Goal: Task Accomplishment & Management: Use online tool/utility

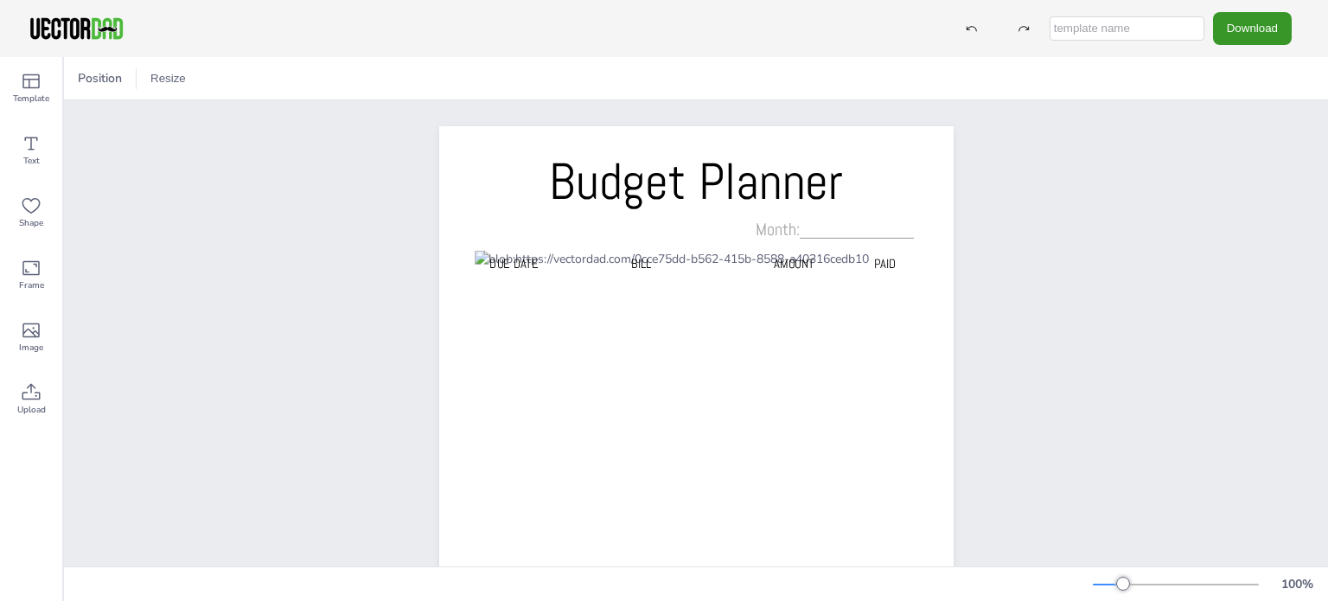
click at [1228, 23] on button "Download" at bounding box center [1252, 28] width 79 height 32
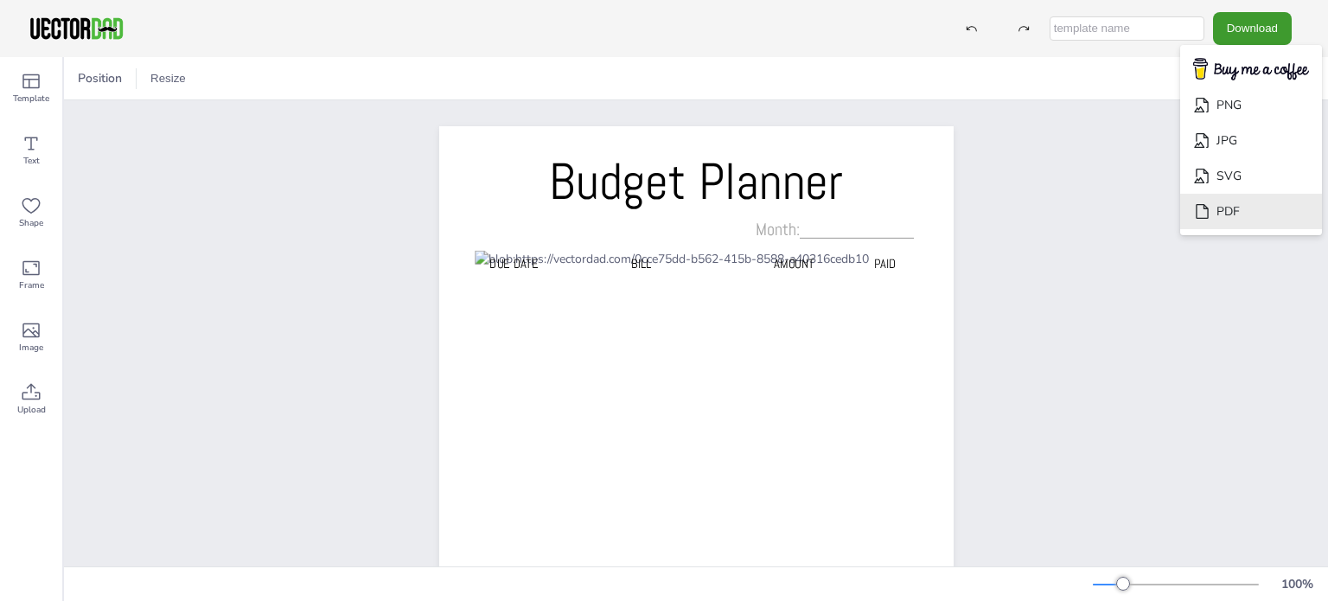
click at [1261, 215] on li "PDF" at bounding box center [1251, 211] width 142 height 35
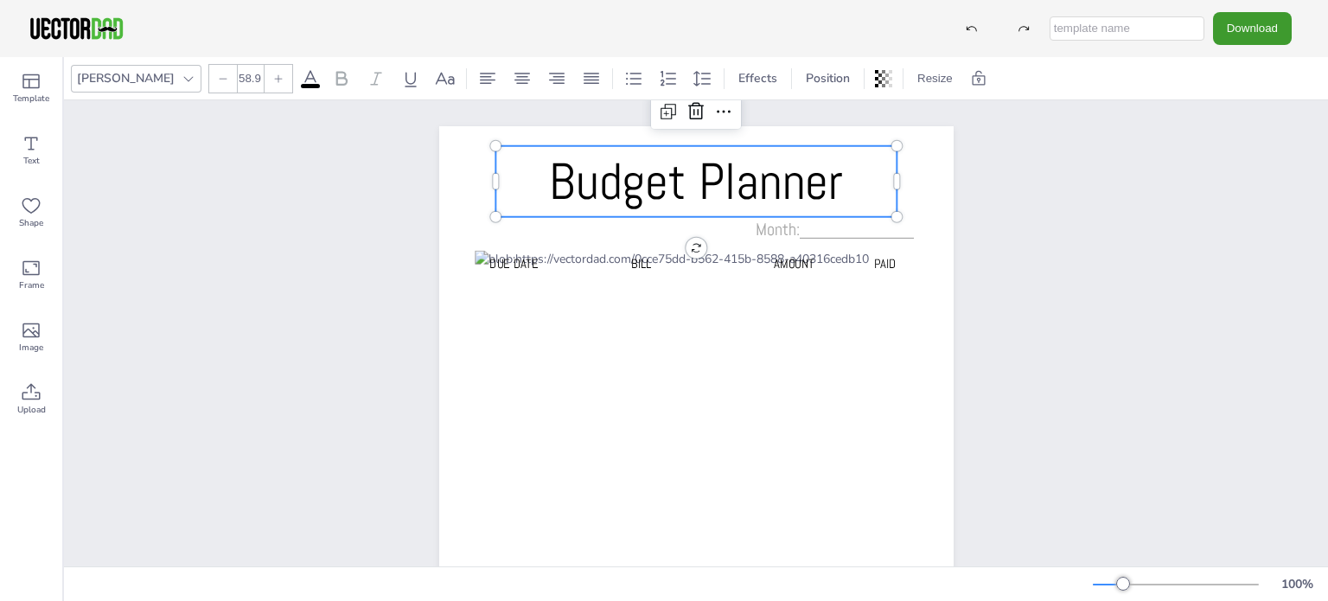
click at [746, 188] on span "Budget Planner" at bounding box center [696, 181] width 294 height 65
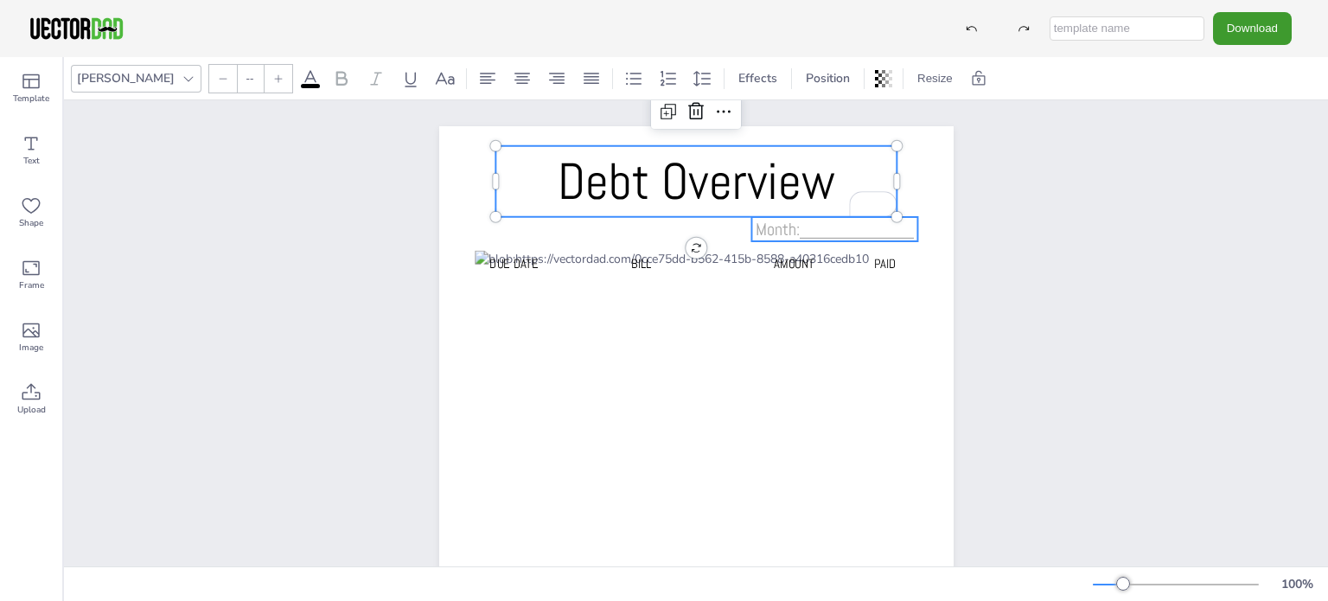
type input "20"
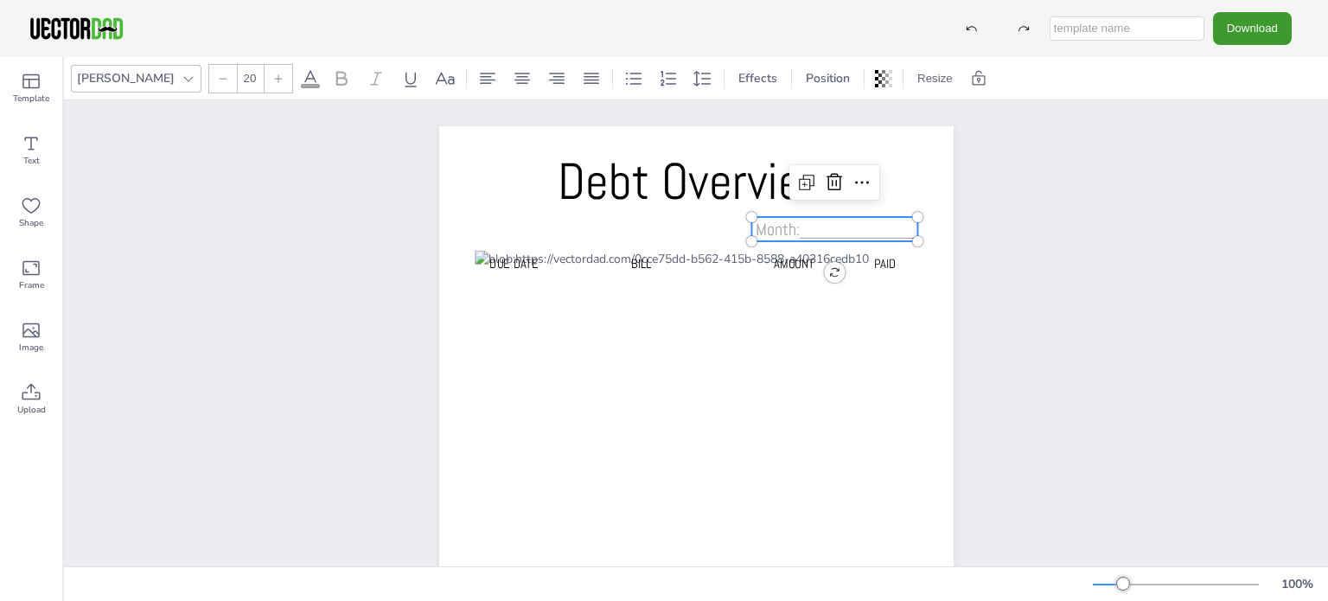
click at [770, 225] on span "Month:____________" at bounding box center [835, 229] width 158 height 22
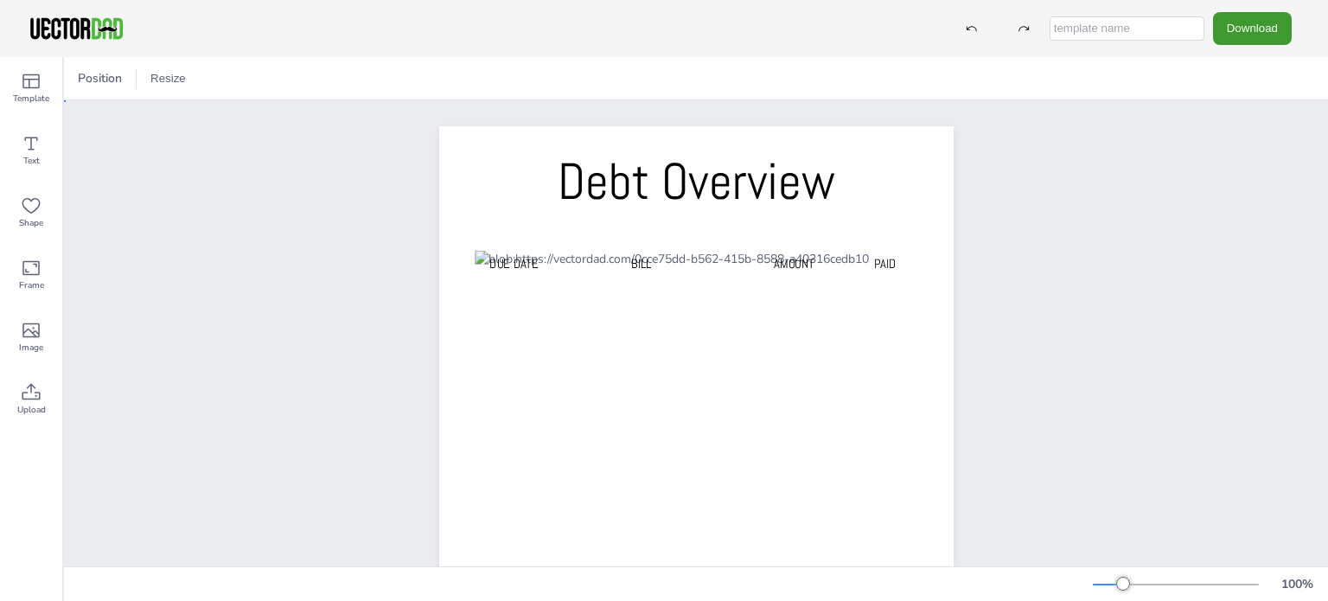
click at [991, 301] on div "Debt Overview Due Date BILL AMOUNT PAID" at bounding box center [696, 490] width 663 height 780
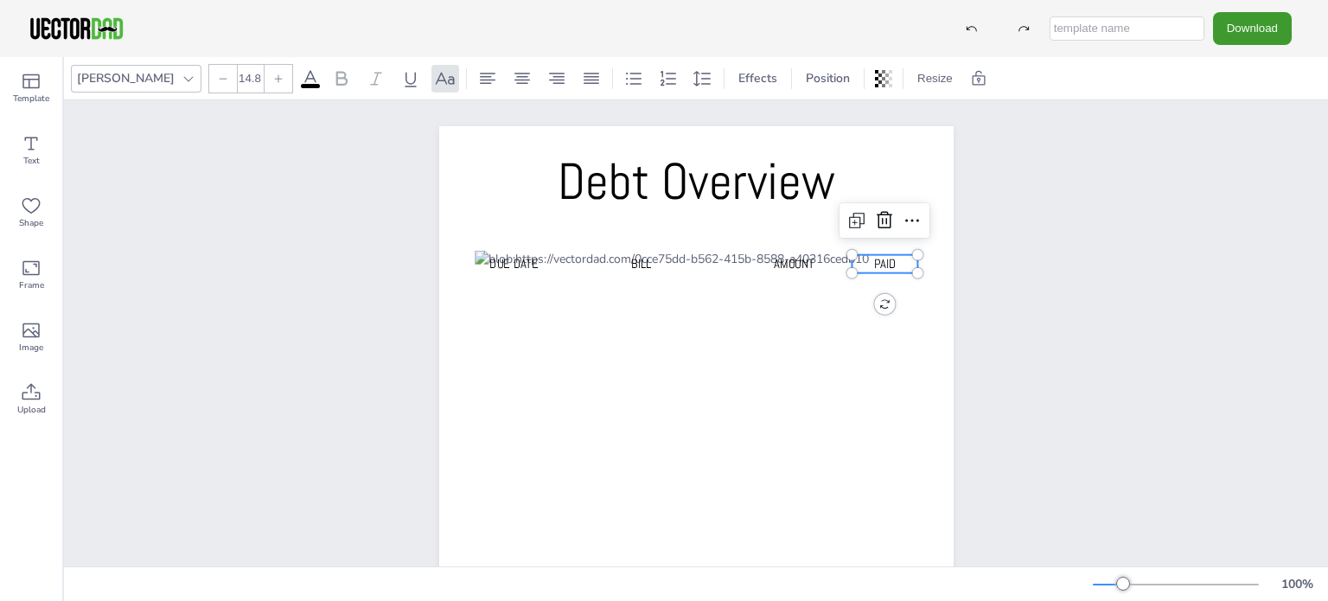
click at [875, 261] on span "PAID" at bounding box center [884, 263] width 22 height 16
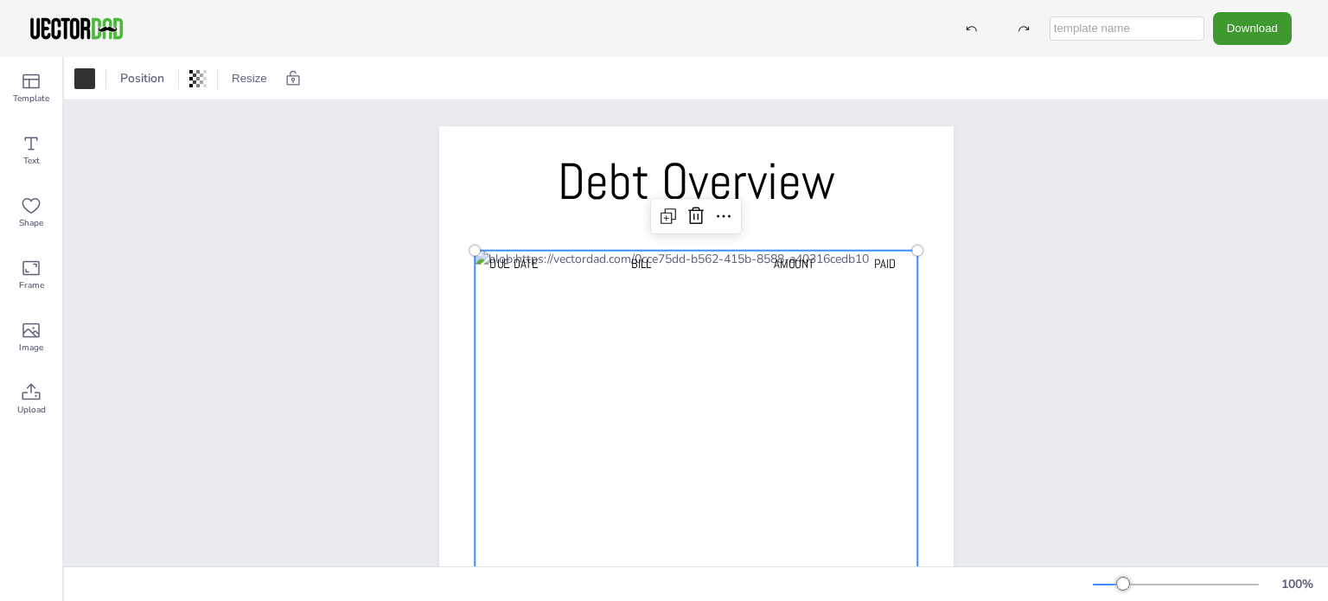
click at [477, 303] on div at bounding box center [697, 534] width 444 height 566
click at [662, 220] on icon at bounding box center [668, 216] width 21 height 21
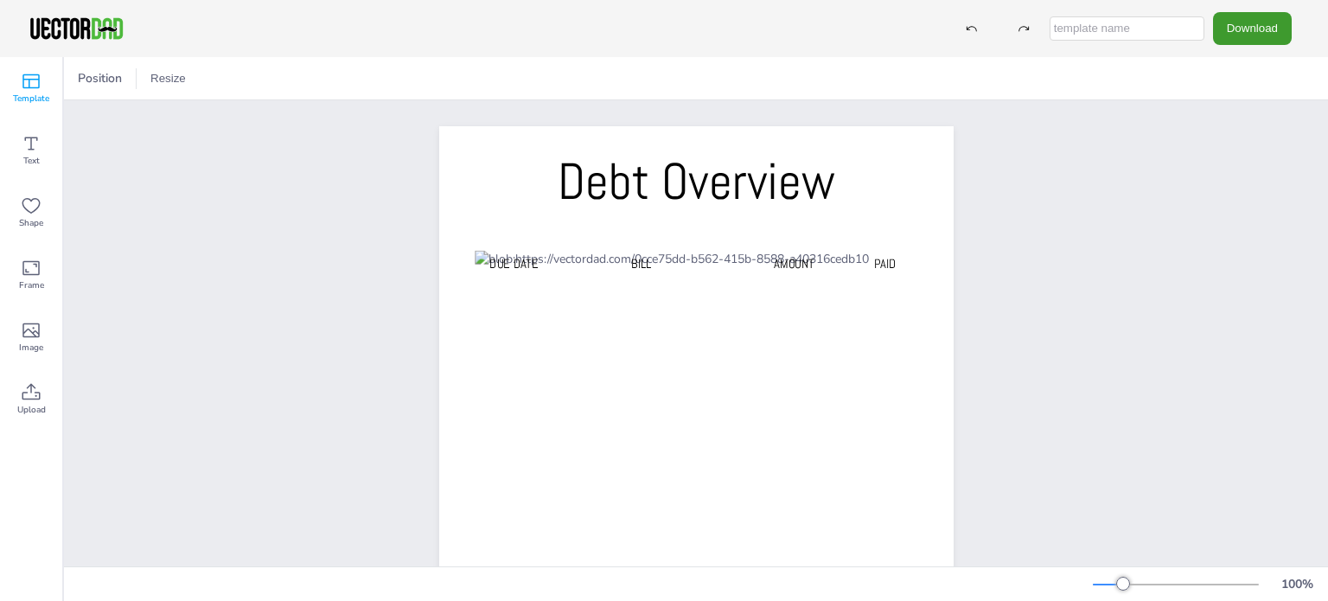
click at [41, 106] on div "Template" at bounding box center [31, 88] width 62 height 62
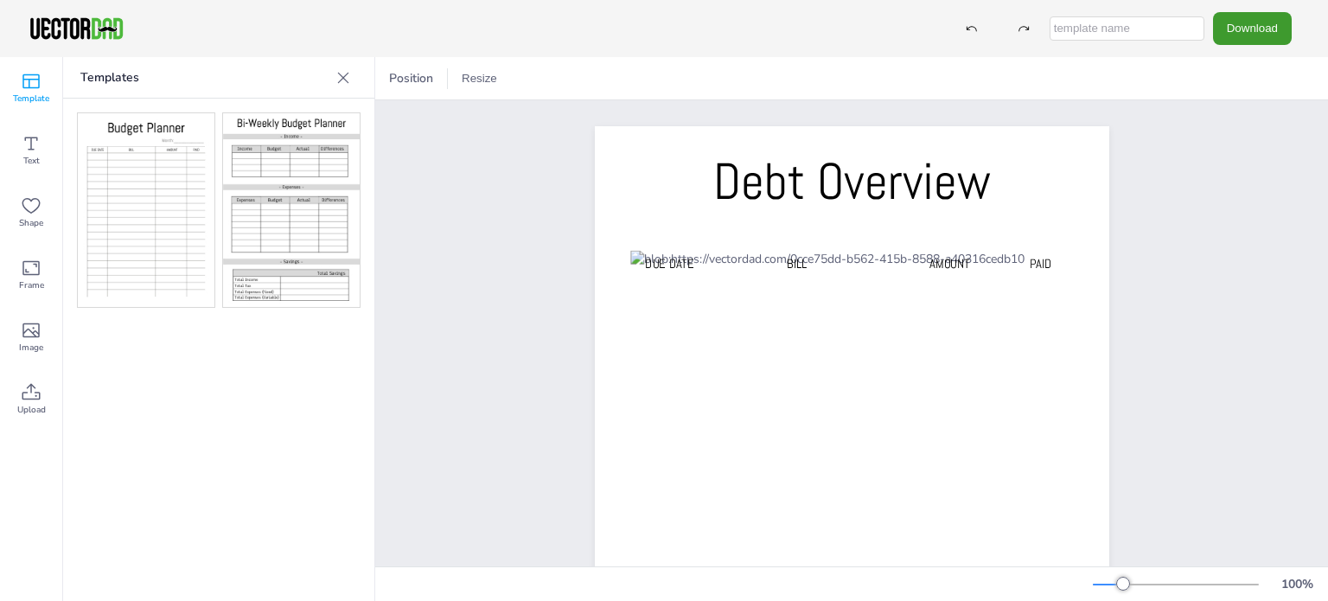
click at [41, 106] on div "Template" at bounding box center [31, 88] width 62 height 62
click at [424, 82] on span "Position" at bounding box center [411, 78] width 51 height 16
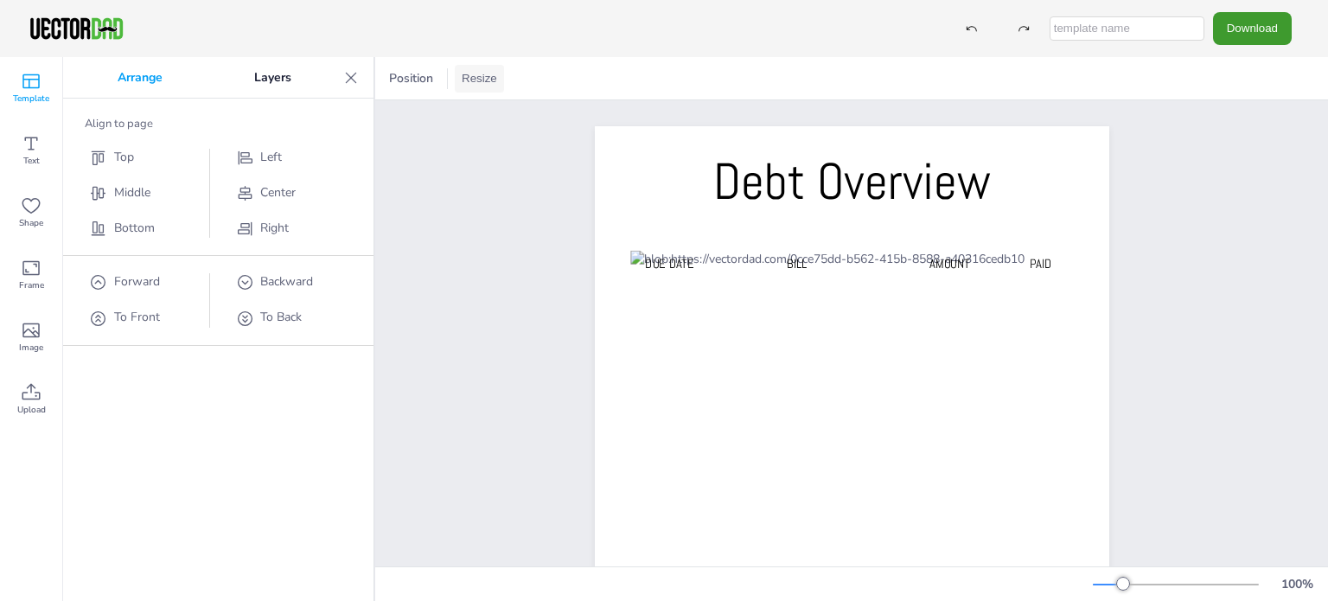
click at [496, 70] on button "Resize" at bounding box center [479, 79] width 49 height 28
click at [467, 262] on div "Debt Overview Due Date BILL AMOUNT PAID" at bounding box center [851, 490] width 953 height 780
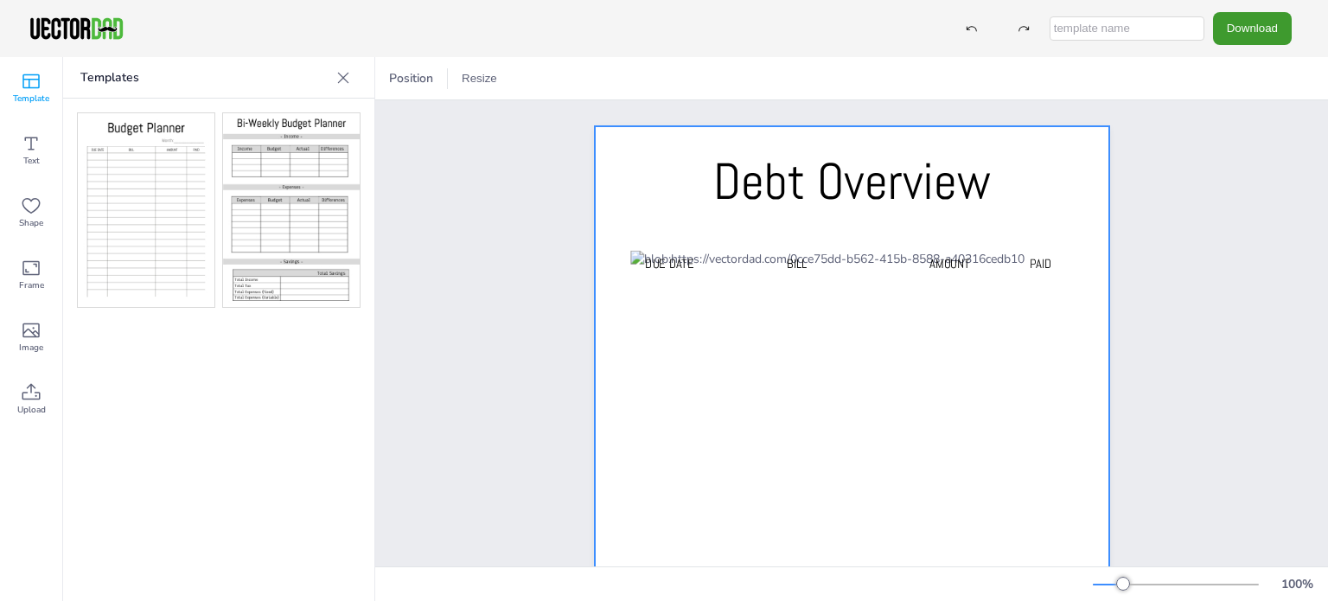
click at [612, 144] on div at bounding box center [852, 490] width 515 height 728
click at [1076, 144] on div at bounding box center [852, 490] width 515 height 728
drag, startPoint x: 1091, startPoint y: 123, endPoint x: 1131, endPoint y: 162, distance: 55.6
click at [1131, 162] on div "Debt Overview Due Date BILL AMOUNT PAID" at bounding box center [852, 490] width 663 height 780
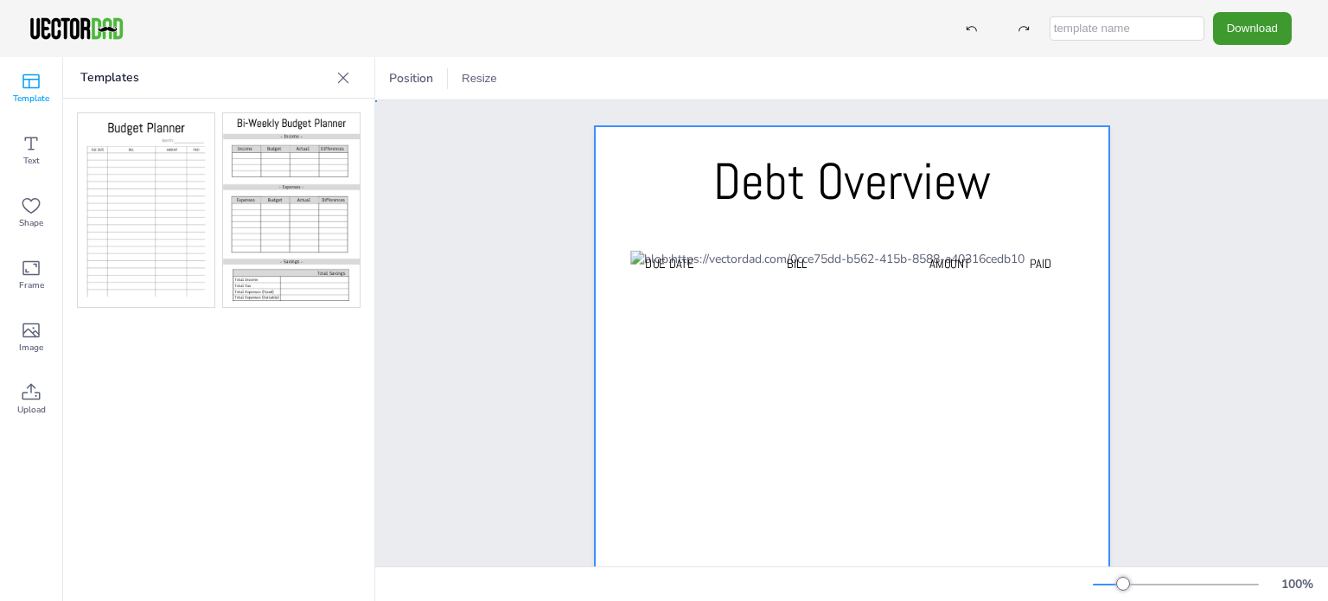
click at [1076, 165] on div at bounding box center [852, 490] width 515 height 728
click at [526, 79] on button "Resize" at bounding box center [513, 79] width 49 height 28
drag, startPoint x: 465, startPoint y: 257, endPoint x: 429, endPoint y: 81, distance: 179.3
click at [429, 81] on div "Position Resize A4 (8.25in x 11.75in) US Letter (8.5in x 11in) Debt Overview Du…" at bounding box center [851, 329] width 953 height 544
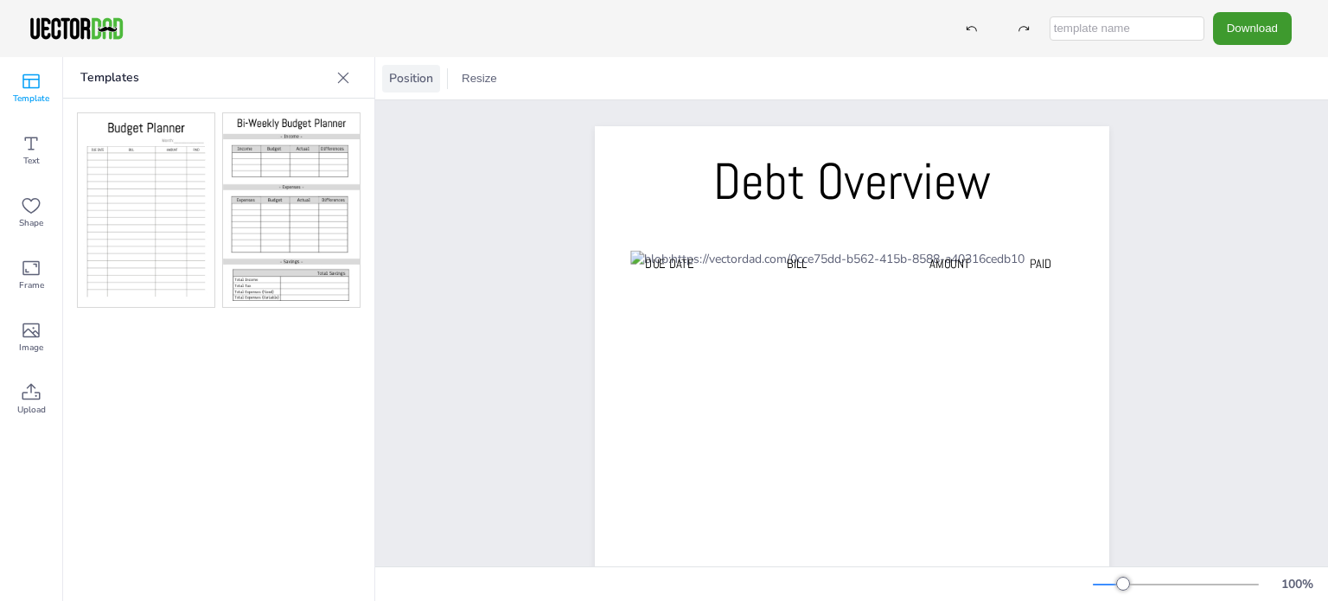
click at [429, 81] on span "Position" at bounding box center [411, 78] width 51 height 16
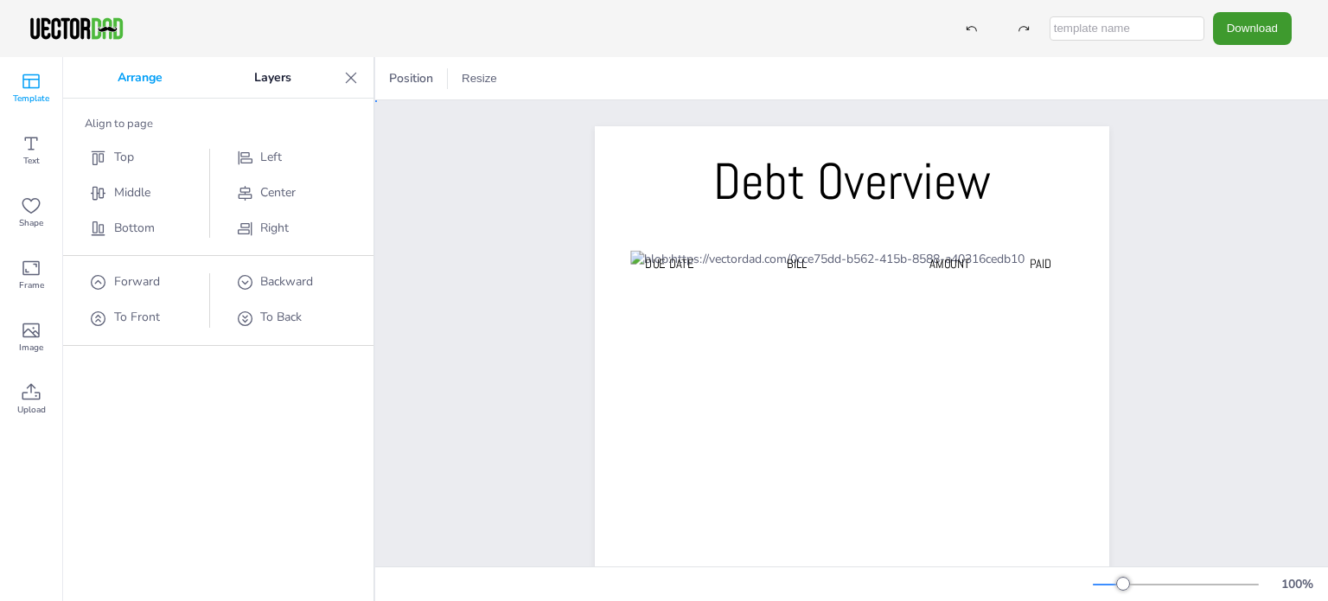
click at [429, 398] on div "Debt Overview Due Date BILL AMOUNT PAID" at bounding box center [851, 490] width 953 height 780
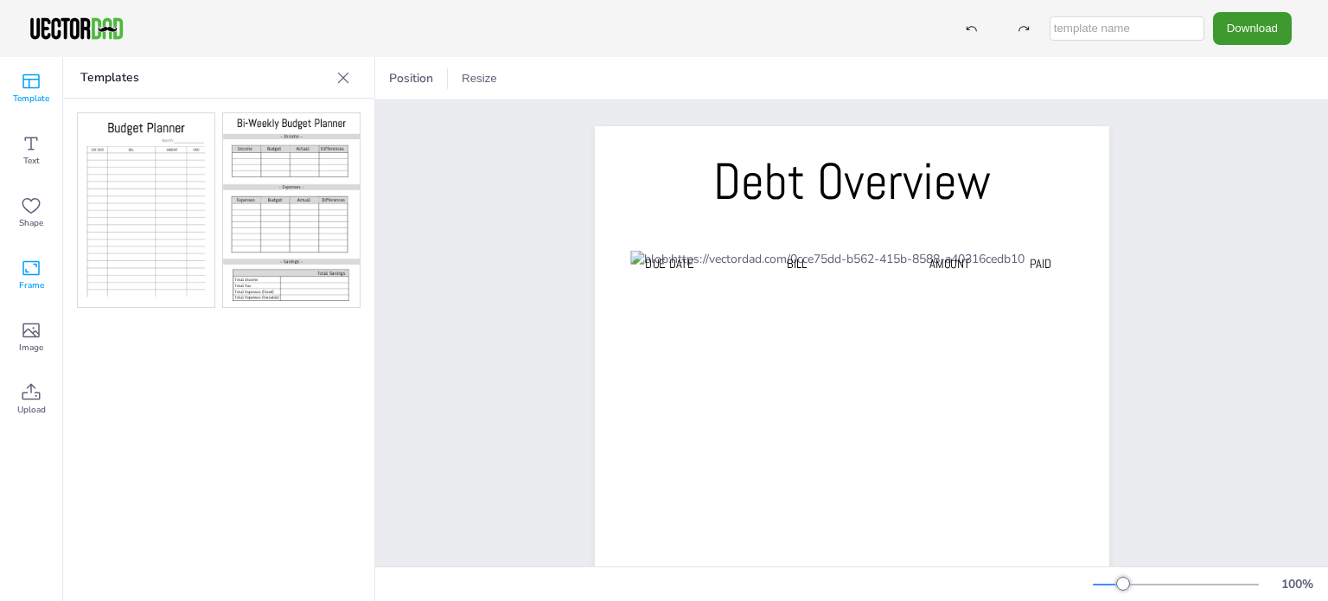
click at [42, 279] on span "Frame" at bounding box center [31, 285] width 25 height 14
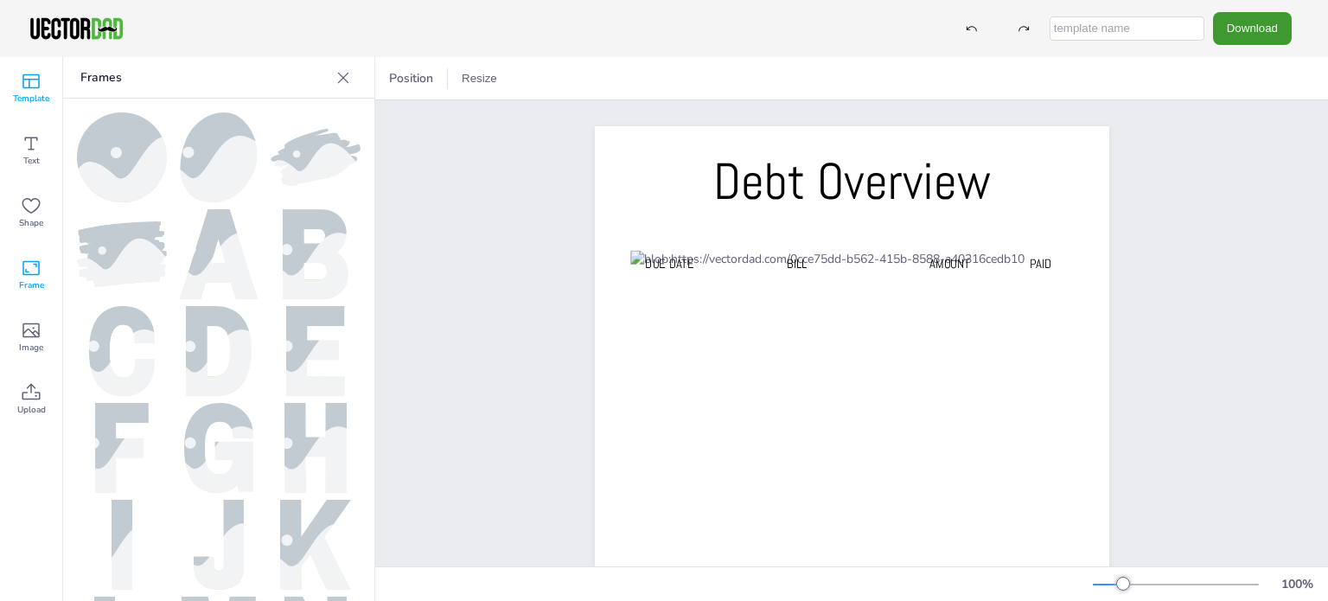
click at [32, 64] on div "Template" at bounding box center [31, 88] width 62 height 62
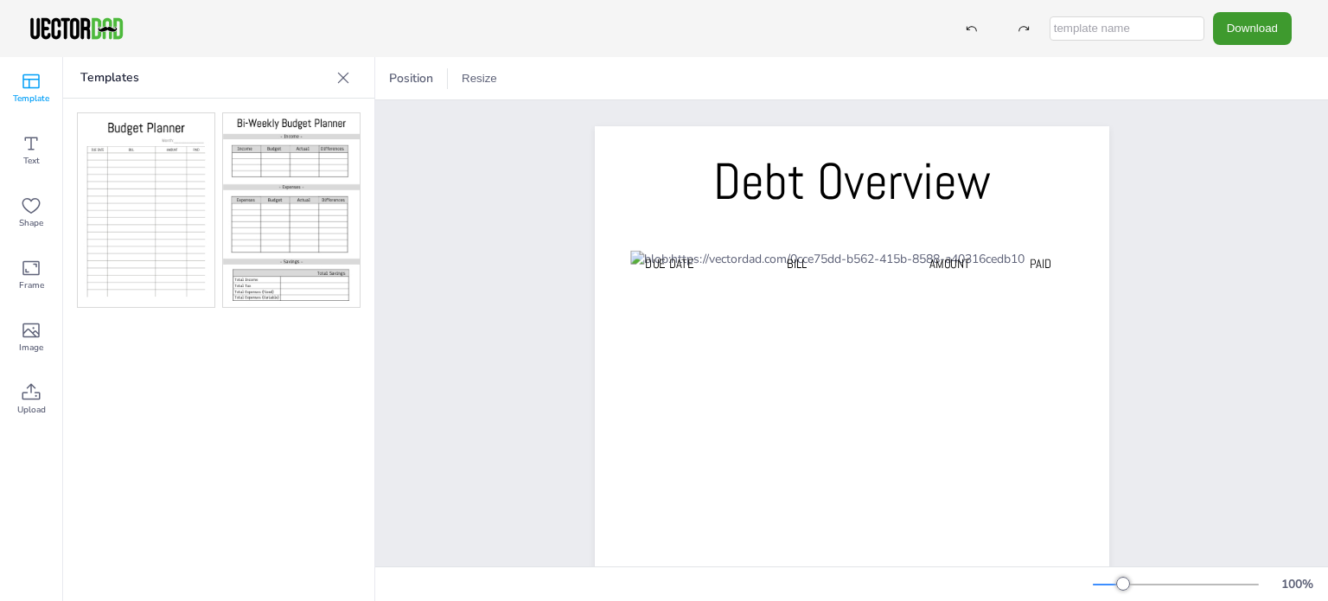
drag, startPoint x: 214, startPoint y: 192, endPoint x: 265, endPoint y: 247, distance: 75.3
click at [265, 247] on div at bounding box center [219, 209] width 284 height 195
click at [342, 77] on icon at bounding box center [343, 77] width 11 height 11
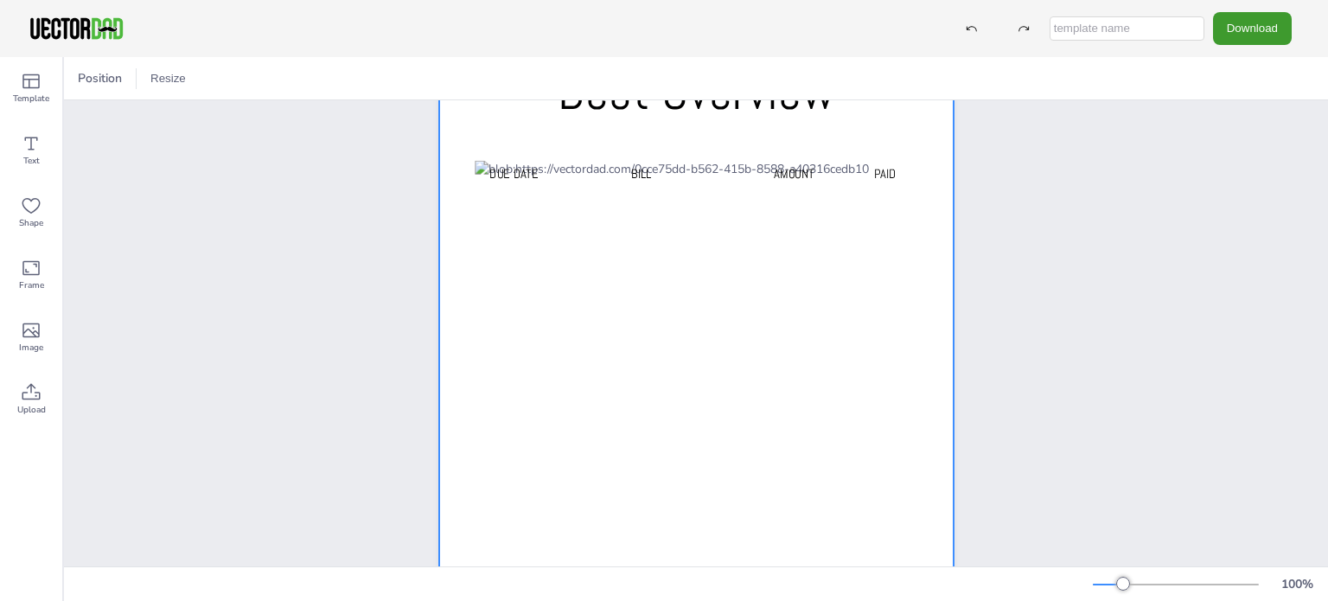
scroll to position [92, 0]
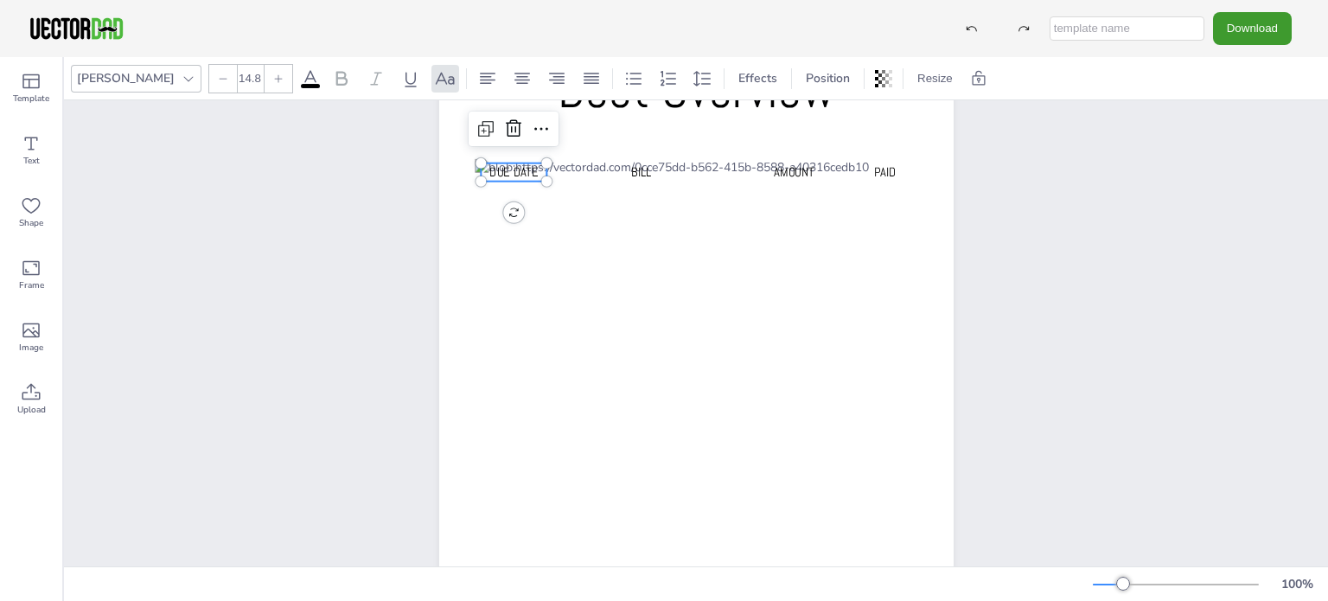
click at [512, 170] on span "Due Date" at bounding box center [513, 171] width 48 height 16
click at [512, 172] on span "Due Date" at bounding box center [513, 171] width 48 height 16
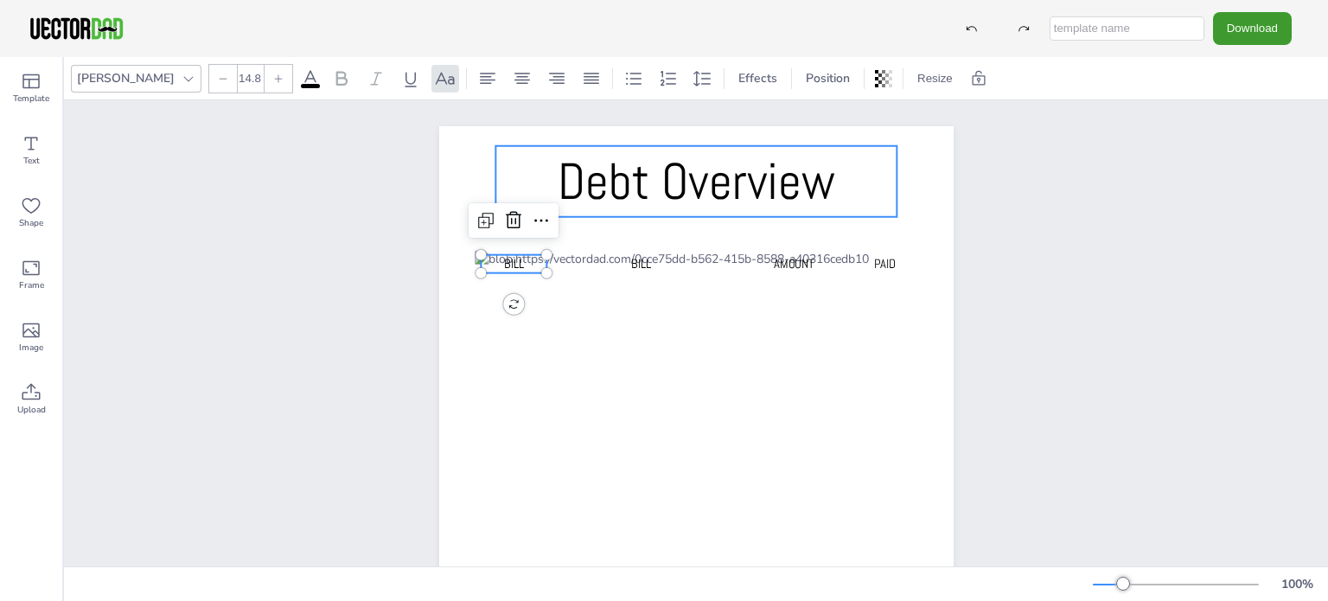
scroll to position [0, 0]
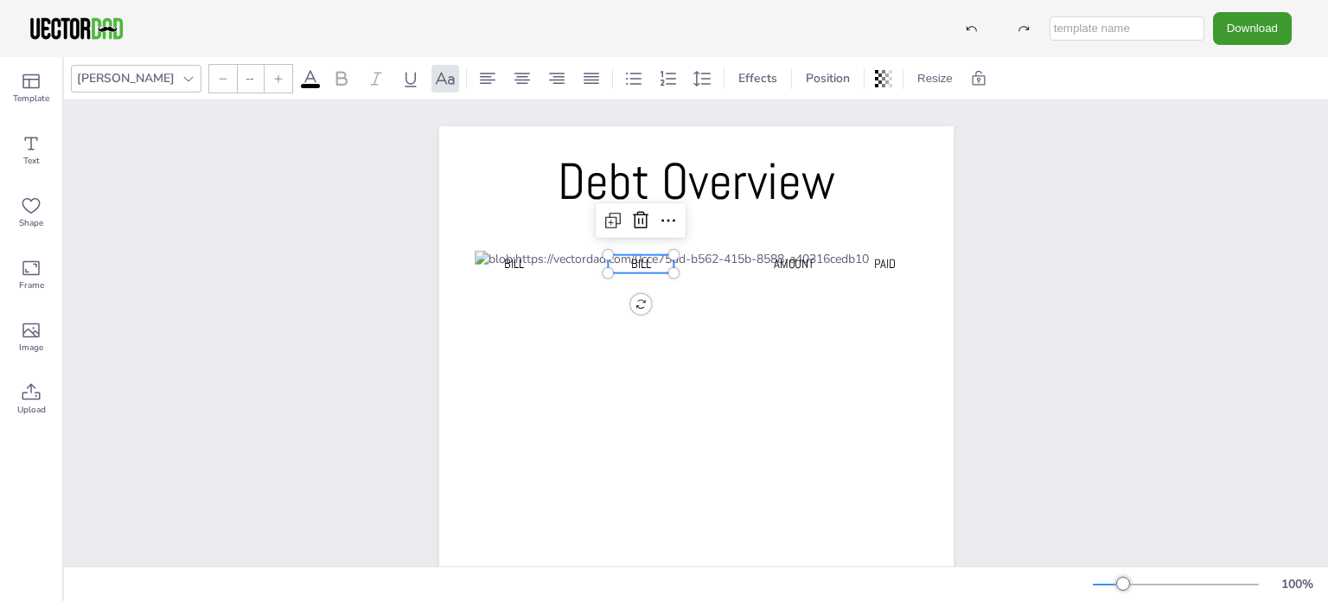
type input "14.8"
click at [640, 261] on span "BILL" at bounding box center [640, 263] width 20 height 16
drag, startPoint x: 598, startPoint y: 279, endPoint x: 547, endPoint y: 279, distance: 51.9
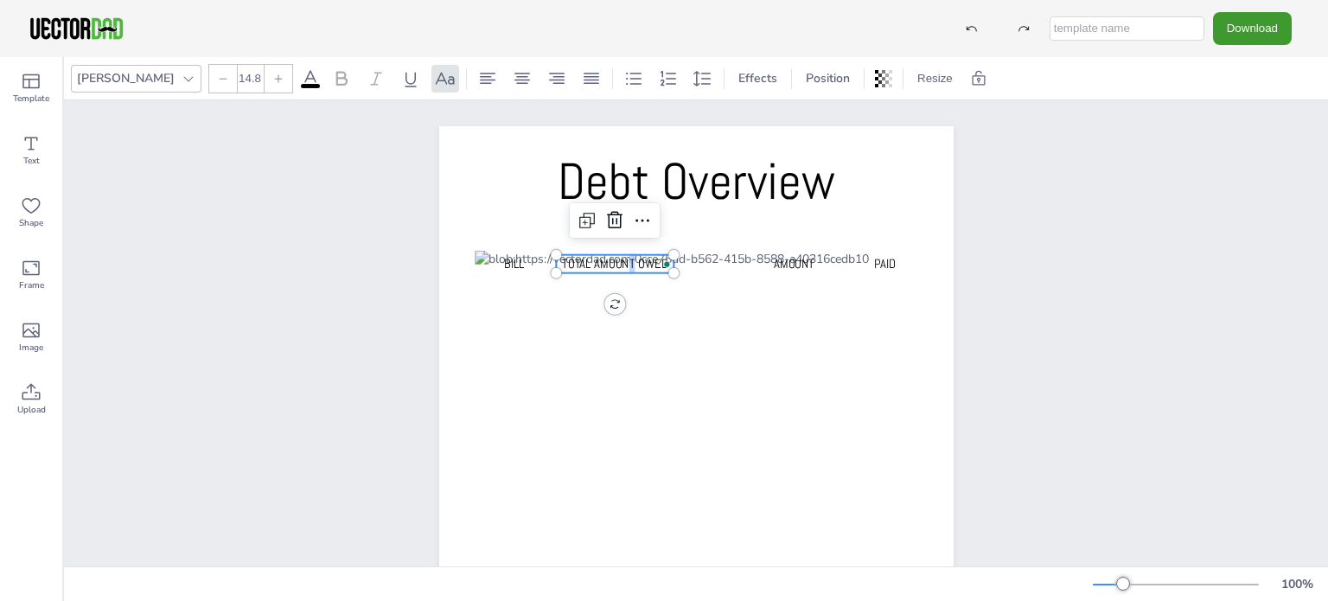
click at [629, 259] on span "Total amount owed" at bounding box center [615, 263] width 106 height 16
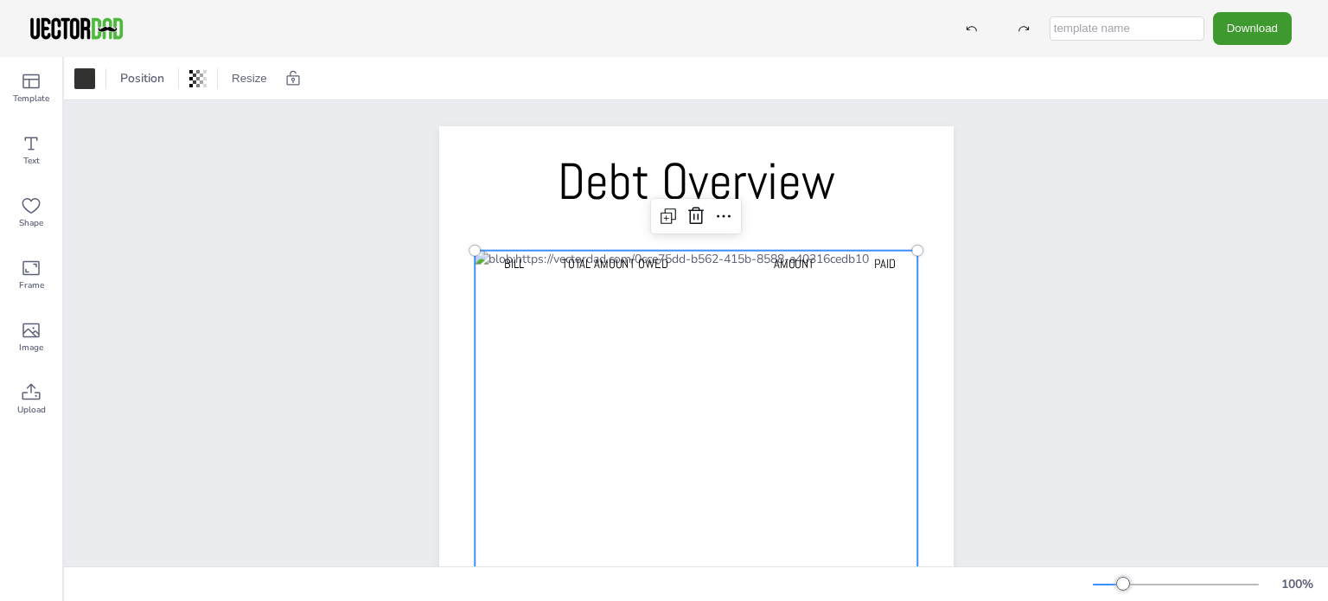
click at [696, 279] on div at bounding box center [697, 534] width 444 height 566
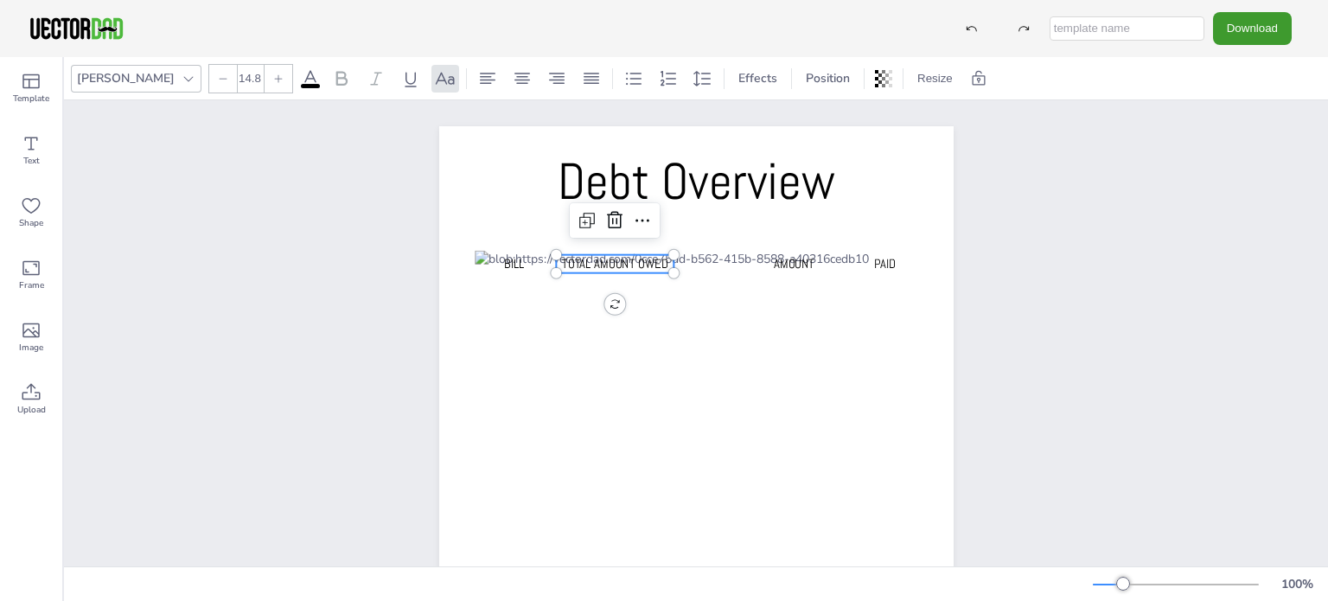
click at [647, 263] on span "Total amount owed" at bounding box center [615, 263] width 106 height 16
drag, startPoint x: 652, startPoint y: 253, endPoint x: 674, endPoint y: 254, distance: 21.6
click at [674, 255] on div "Total amount owed" at bounding box center [638, 278] width 118 height 46
click at [1005, 360] on div "Debt Overview Bill Total amount owed AMOUNT PAID" at bounding box center [696, 490] width 663 height 780
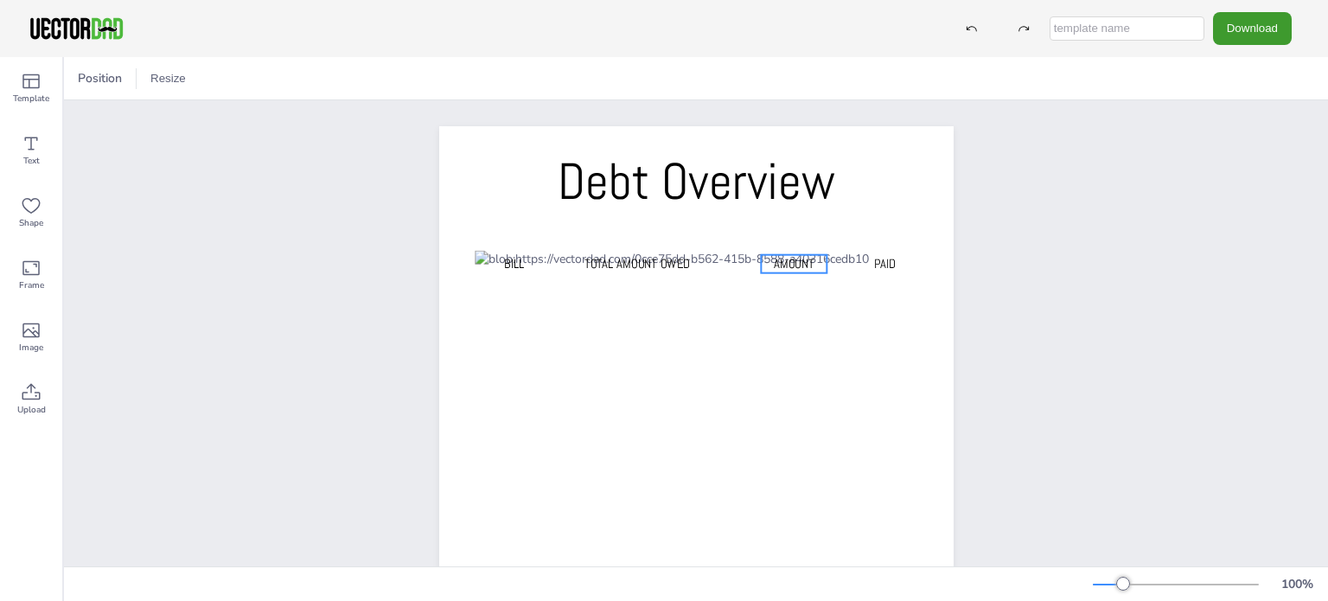
click at [796, 262] on span "AMOUNT" at bounding box center [793, 263] width 41 height 16
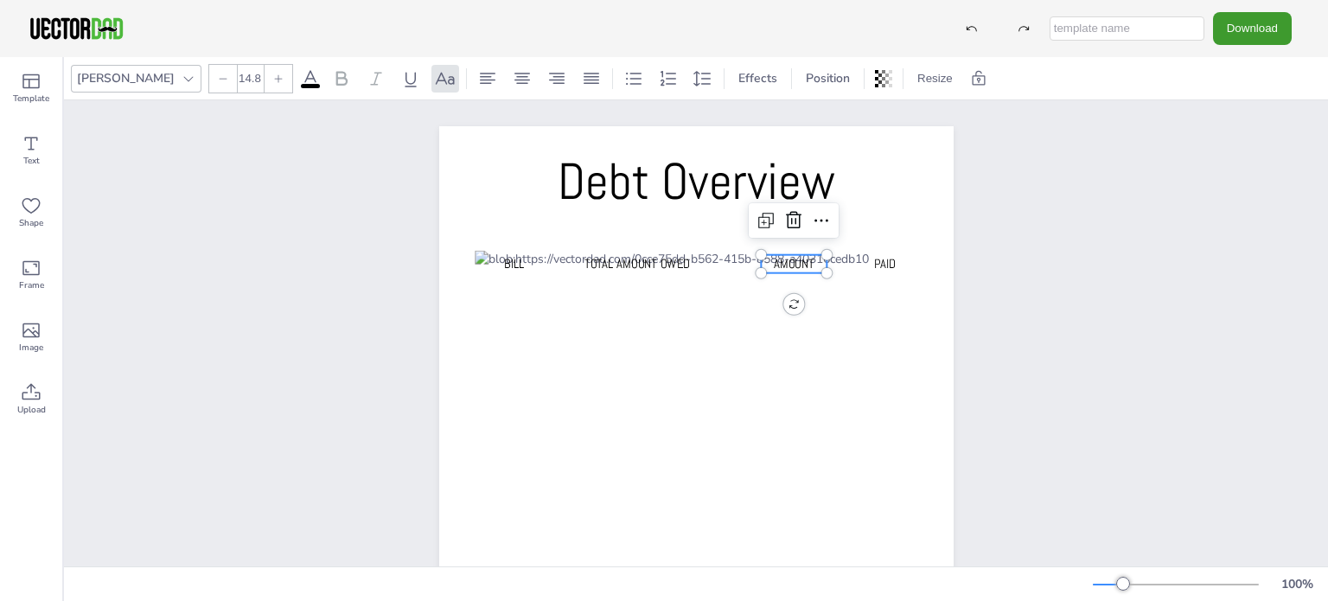
click at [796, 262] on span "AMOUNT" at bounding box center [793, 263] width 41 height 16
drag, startPoint x: 796, startPoint y: 262, endPoint x: 789, endPoint y: 205, distance: 57.5
click at [789, 205] on div "Debt Overview Bill Total amount owed AMOUNT PAID AMOUNT" at bounding box center [696, 490] width 515 height 728
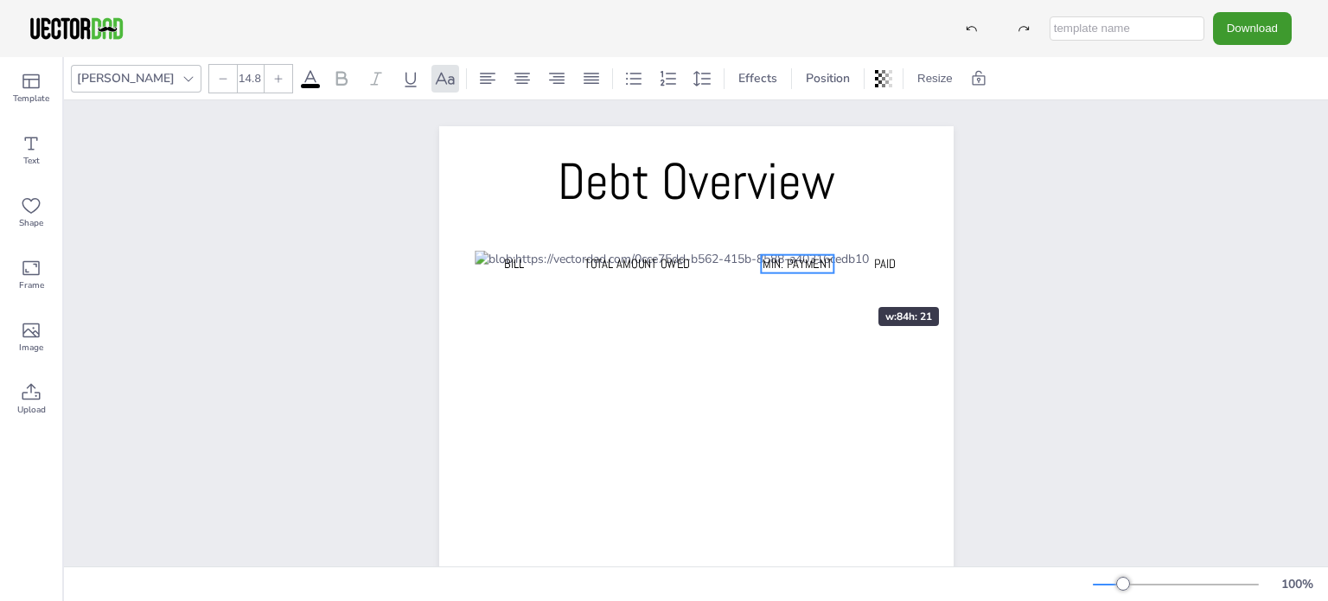
click at [827, 276] on div "Debt Overview Bill Total amount owed Min. Payment PAID Min. Payment" at bounding box center [696, 490] width 515 height 728
click at [748, 262] on div at bounding box center [755, 264] width 14 height 18
click at [1013, 350] on div "Debt Overview Bill Total amount owed Min. Payment PAID Min. Payment" at bounding box center [696, 490] width 663 height 780
click at [882, 268] on span "PAID" at bounding box center [884, 263] width 22 height 16
click at [880, 265] on span "PAID" at bounding box center [884, 263] width 22 height 16
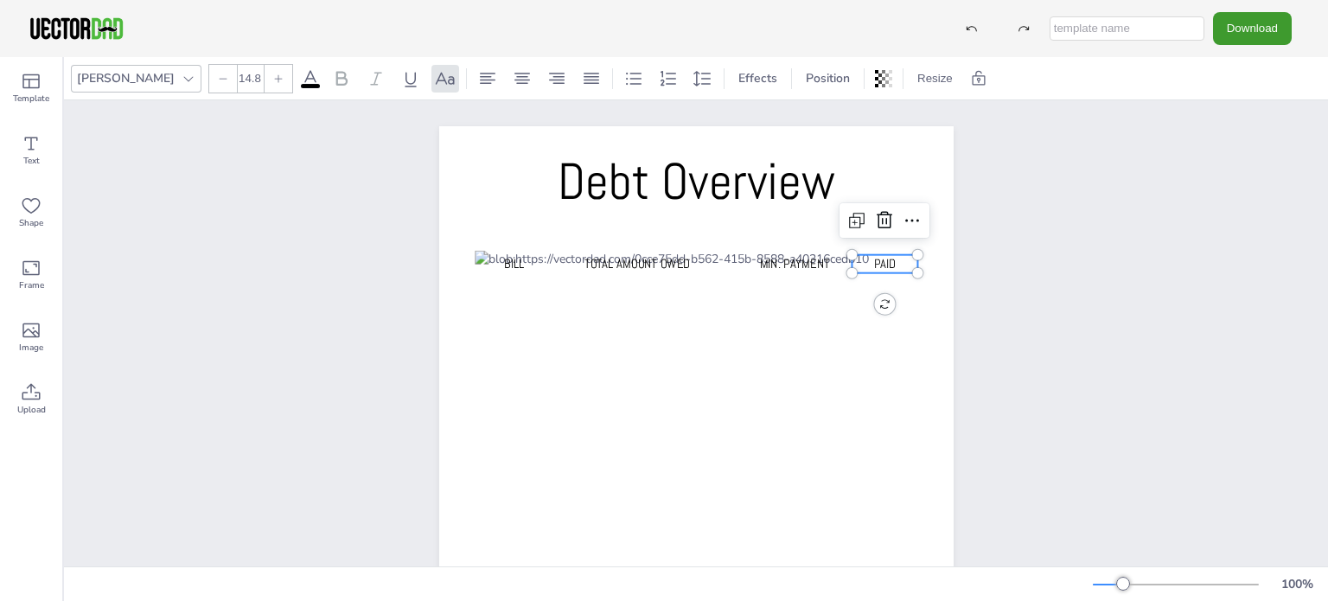
click at [880, 265] on span "PAID" at bounding box center [884, 263] width 22 height 16
click at [1059, 300] on div "Debt Overview Bill Total amount owed Min. Payment Interest Interest" at bounding box center [696, 490] width 1264 height 780
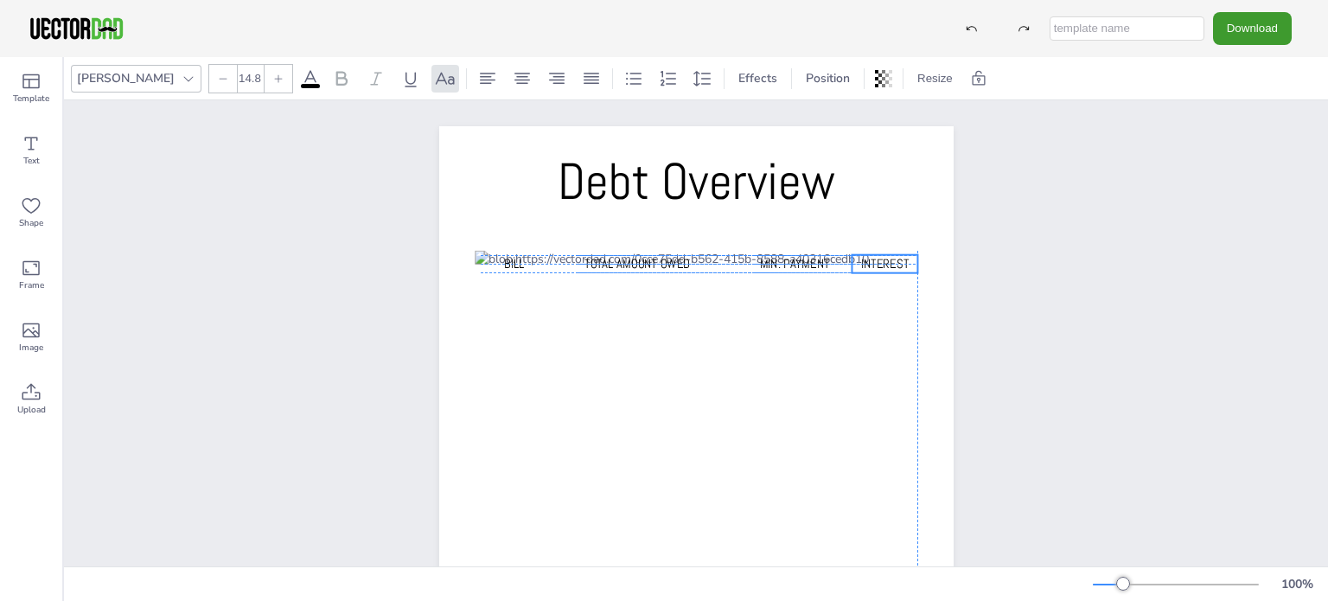
click at [852, 263] on p "Interest" at bounding box center [885, 264] width 66 height 18
click at [842, 262] on div at bounding box center [849, 264] width 14 height 18
click at [1065, 343] on div "Debt Overview Bill Total amount owed Min. Payment Interest" at bounding box center [696, 490] width 1264 height 780
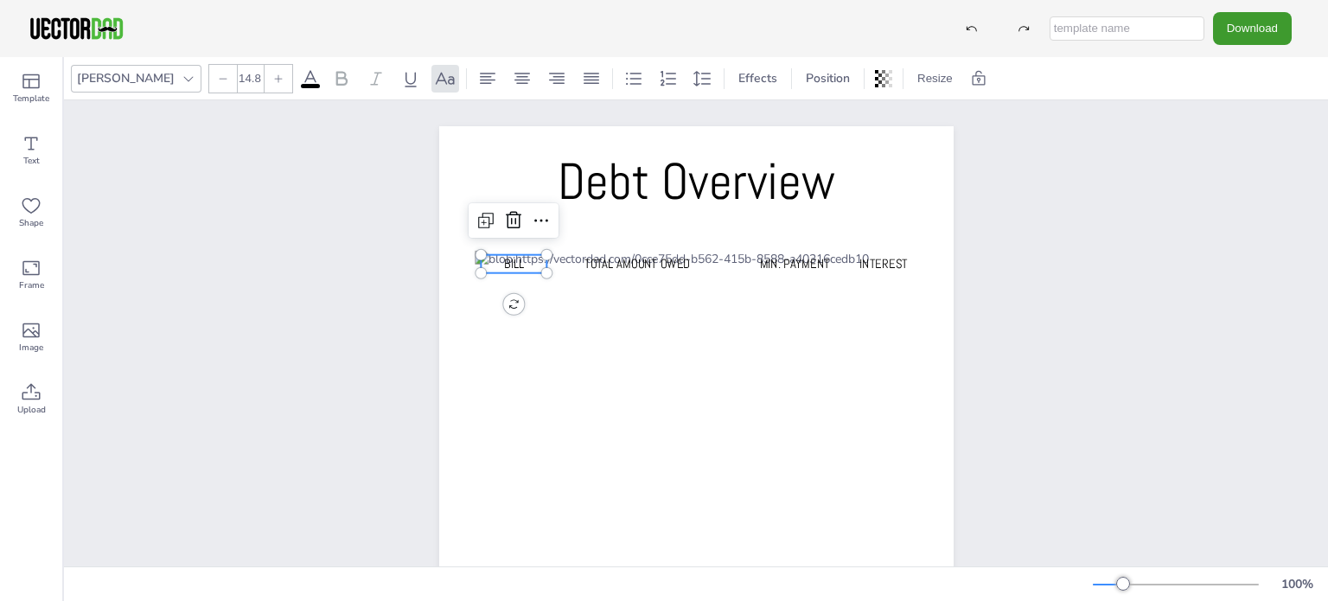
click at [503, 261] on span "Bill" at bounding box center [513, 263] width 20 height 16
type input "14.8"
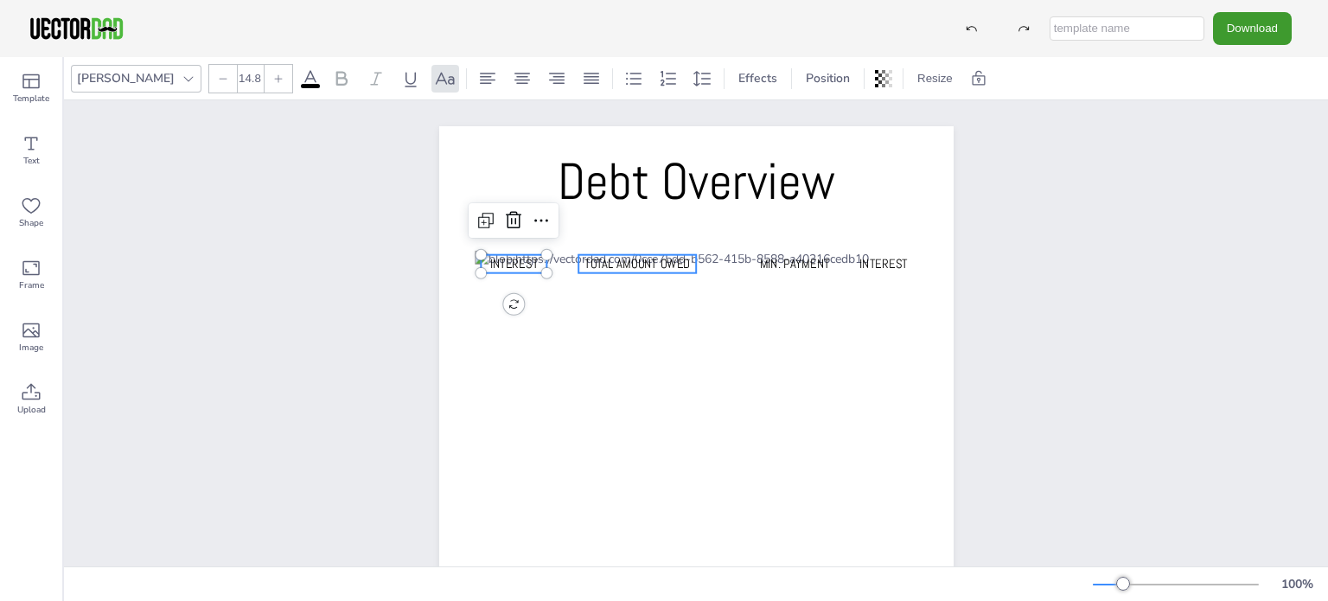
click at [654, 266] on span "Total amount owed" at bounding box center [638, 263] width 106 height 16
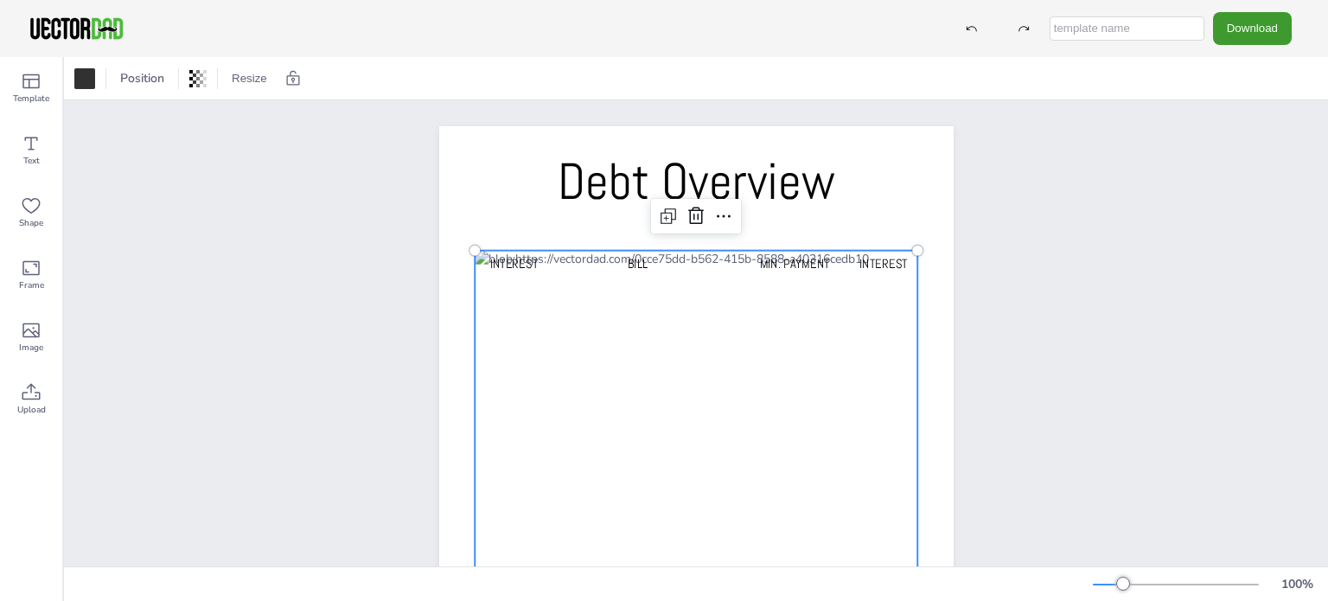
click at [742, 344] on div at bounding box center [697, 534] width 444 height 566
click at [790, 259] on span "Min. Payment" at bounding box center [794, 263] width 70 height 16
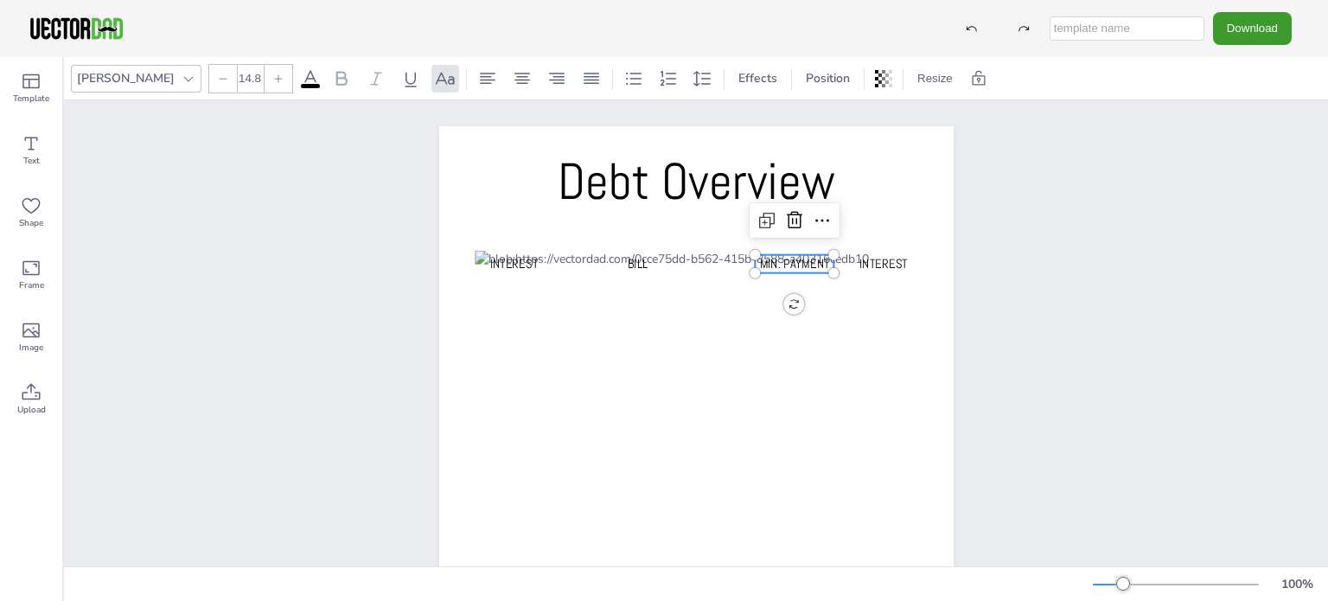
click at [790, 259] on span "Min. Payment" at bounding box center [794, 263] width 70 height 16
click at [965, 342] on div "Debt Overview Interest Bill Total amount Interest Total amount" at bounding box center [696, 490] width 566 height 728
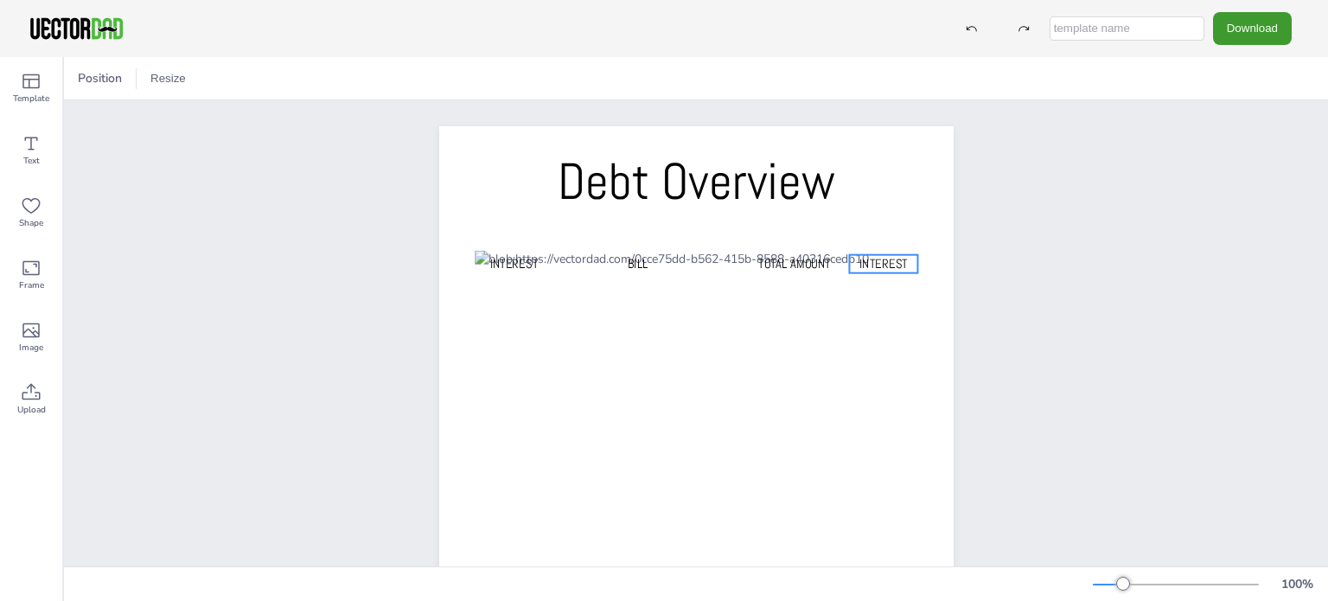
click at [880, 265] on span "Interest" at bounding box center [884, 263] width 48 height 16
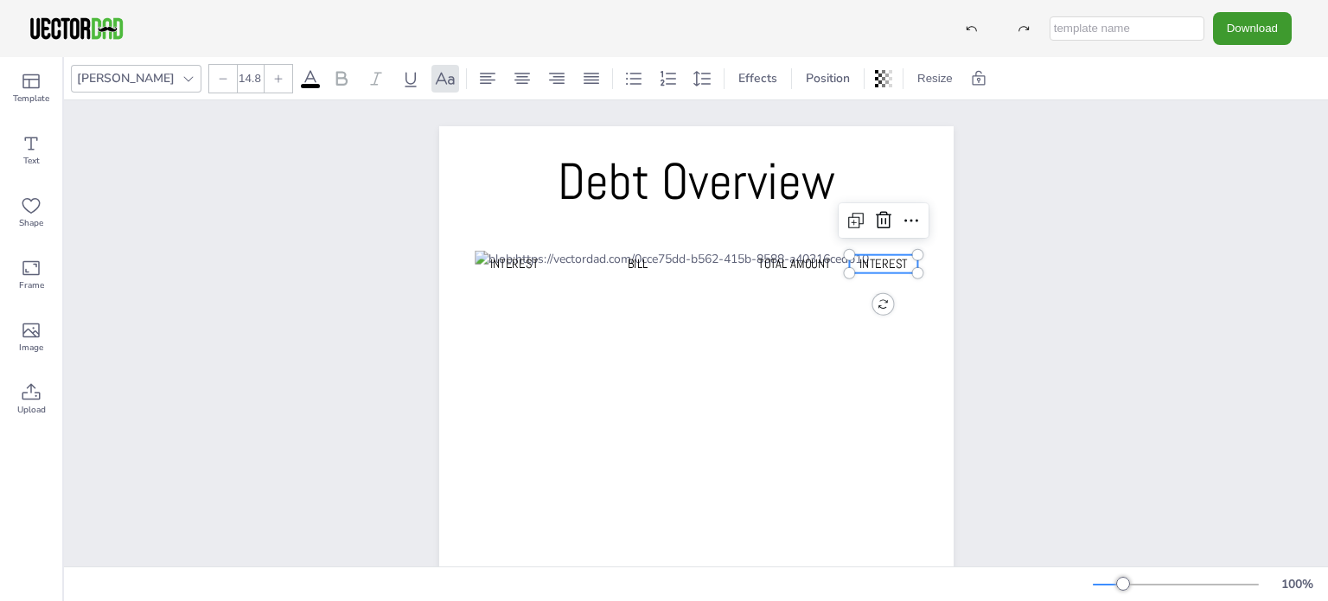
click at [880, 265] on span "Interest" at bounding box center [884, 263] width 48 height 16
drag, startPoint x: 917, startPoint y: 271, endPoint x: 1254, endPoint y: 355, distance: 347.5
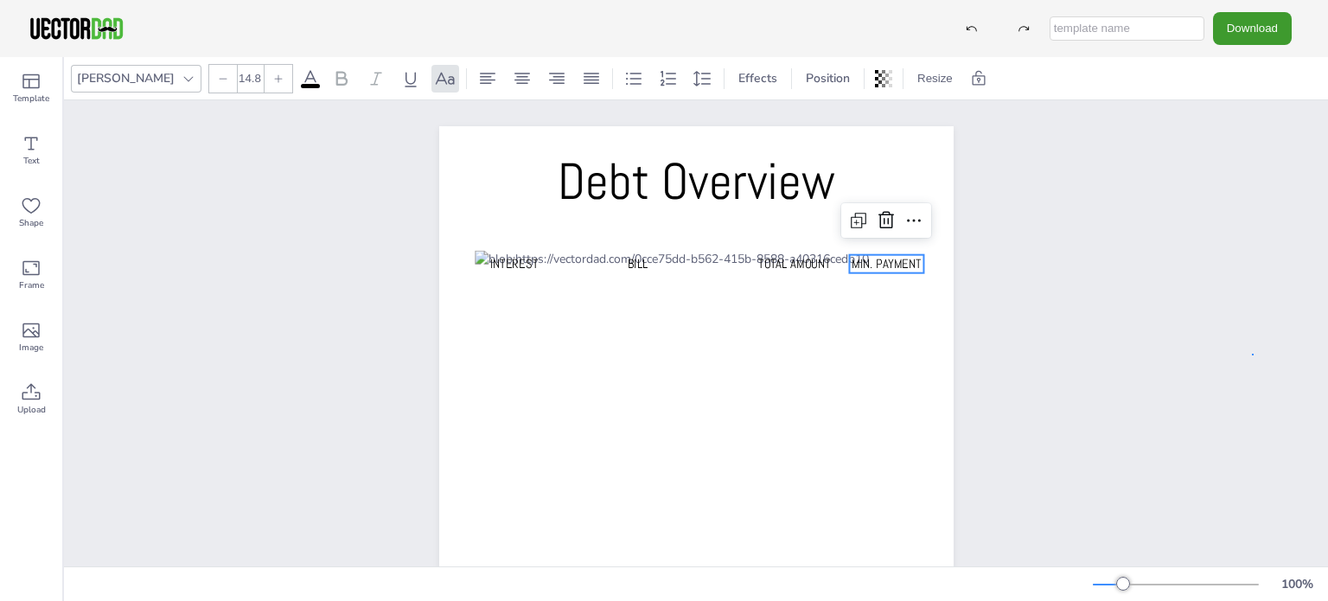
click at [1254, 355] on div "Debt Overview Interest Bill Total amount Min. Payment Min. Payment" at bounding box center [696, 490] width 1264 height 780
click at [847, 261] on div "Debt Overview Interest Bill Total amount Min. Payment" at bounding box center [696, 490] width 515 height 728
drag, startPoint x: 841, startPoint y: 261, endPoint x: 833, endPoint y: 264, distance: 9.0
click at [834, 264] on div at bounding box center [841, 264] width 14 height 18
click at [872, 259] on span "Min. Payment" at bounding box center [882, 263] width 70 height 16
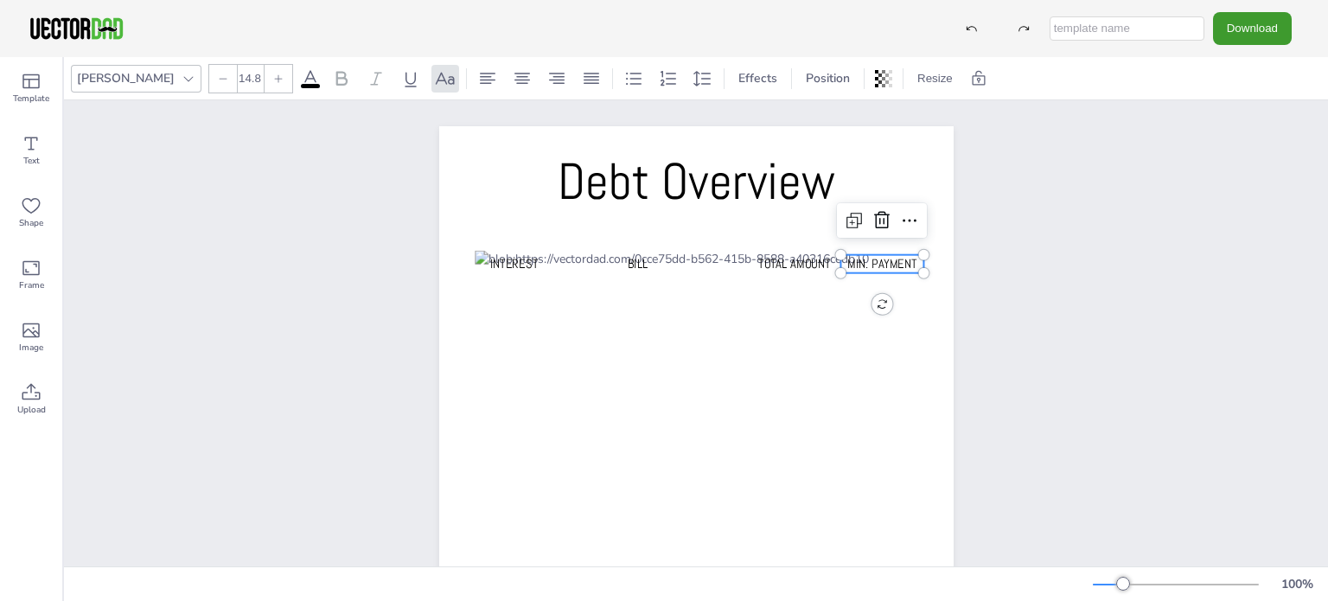
click at [872, 259] on span "Min. Payment" at bounding box center [882, 263] width 70 height 16
click at [209, 86] on div at bounding box center [223, 79] width 28 height 28
type input "13.8"
click at [1098, 404] on div "Debt Overview Interest Bill Total amount Min. Payment Min. Payment" at bounding box center [696, 490] width 1264 height 780
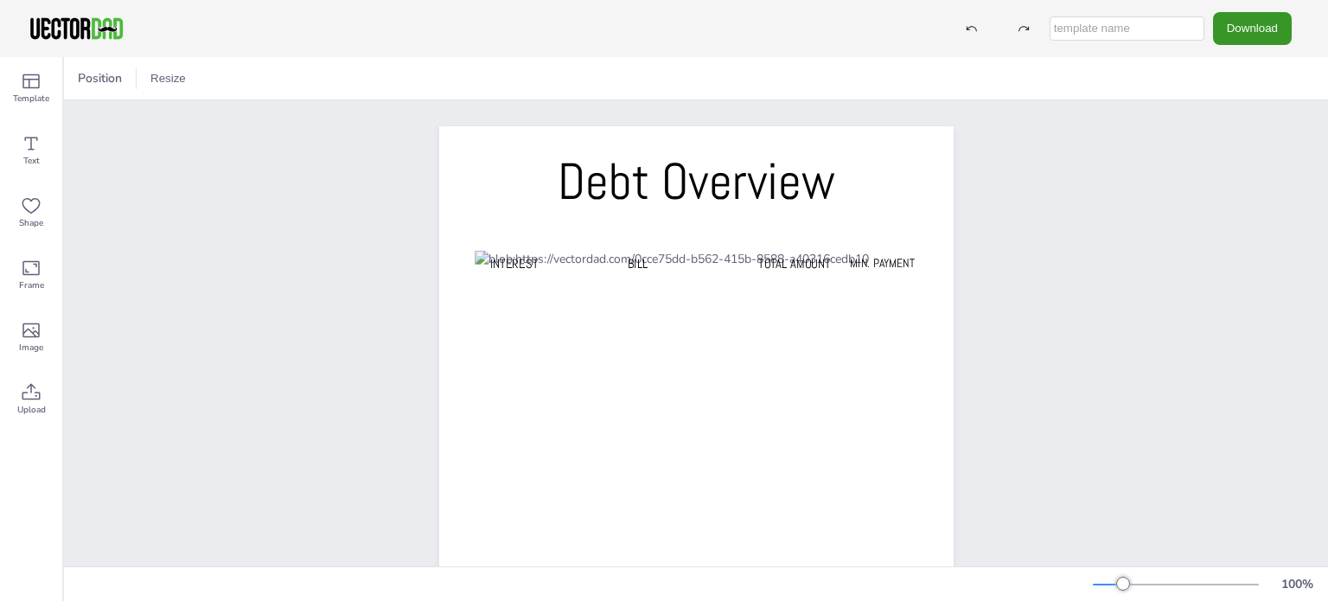
click at [1256, 35] on button "Download" at bounding box center [1252, 28] width 79 height 32
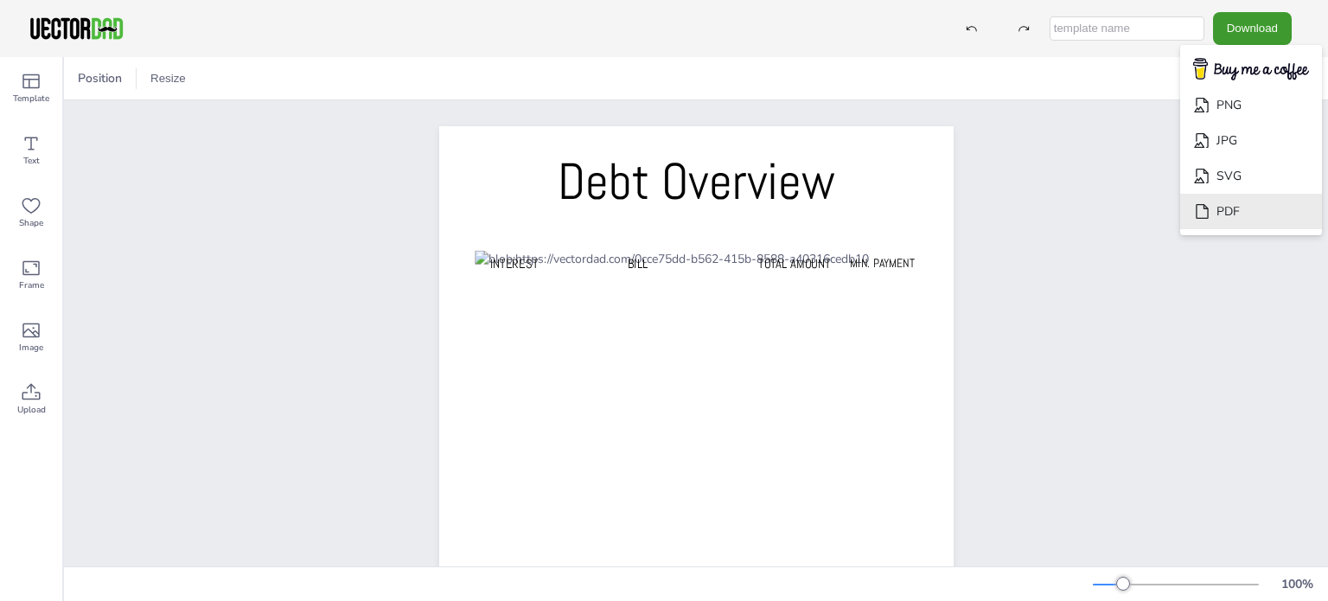
click at [1266, 226] on li "PDF" at bounding box center [1251, 211] width 142 height 35
